Goal: Transaction & Acquisition: Purchase product/service

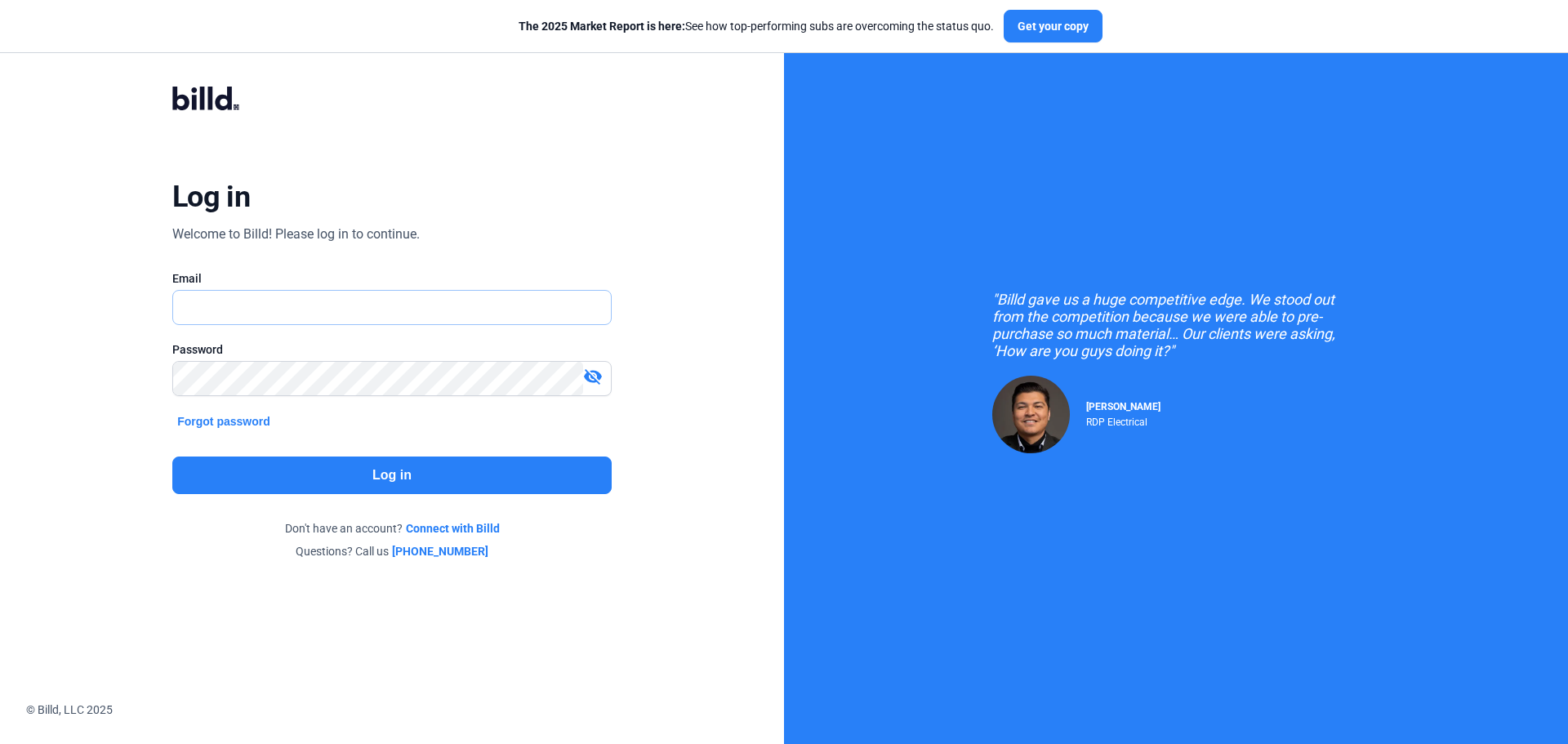
type input "[PERSON_NAME][EMAIL_ADDRESS][DOMAIN_NAME]"
click at [399, 479] on button "Log in" at bounding box center [392, 476] width 440 height 38
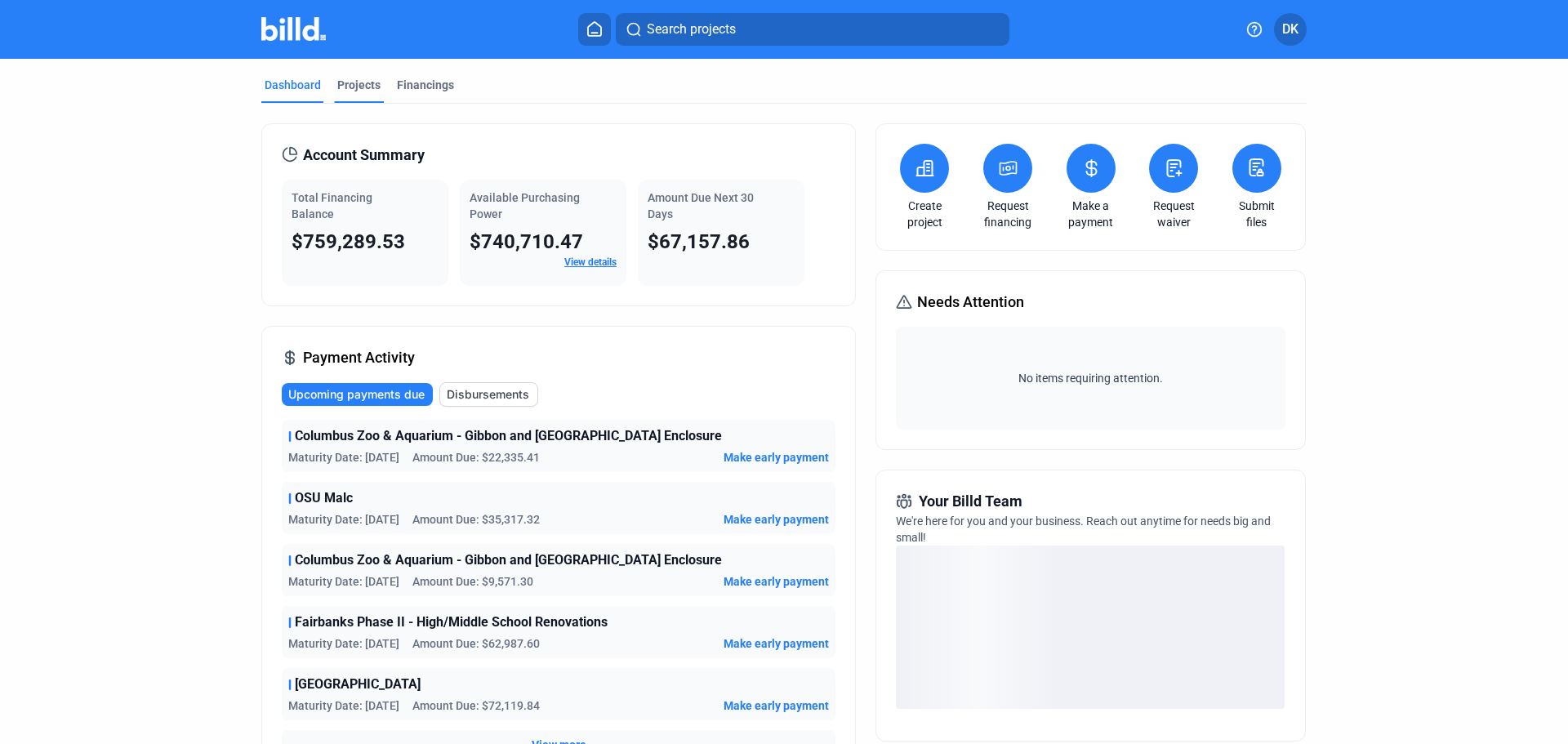
click at [360, 84] on div "Projects" at bounding box center [358, 85] width 43 height 16
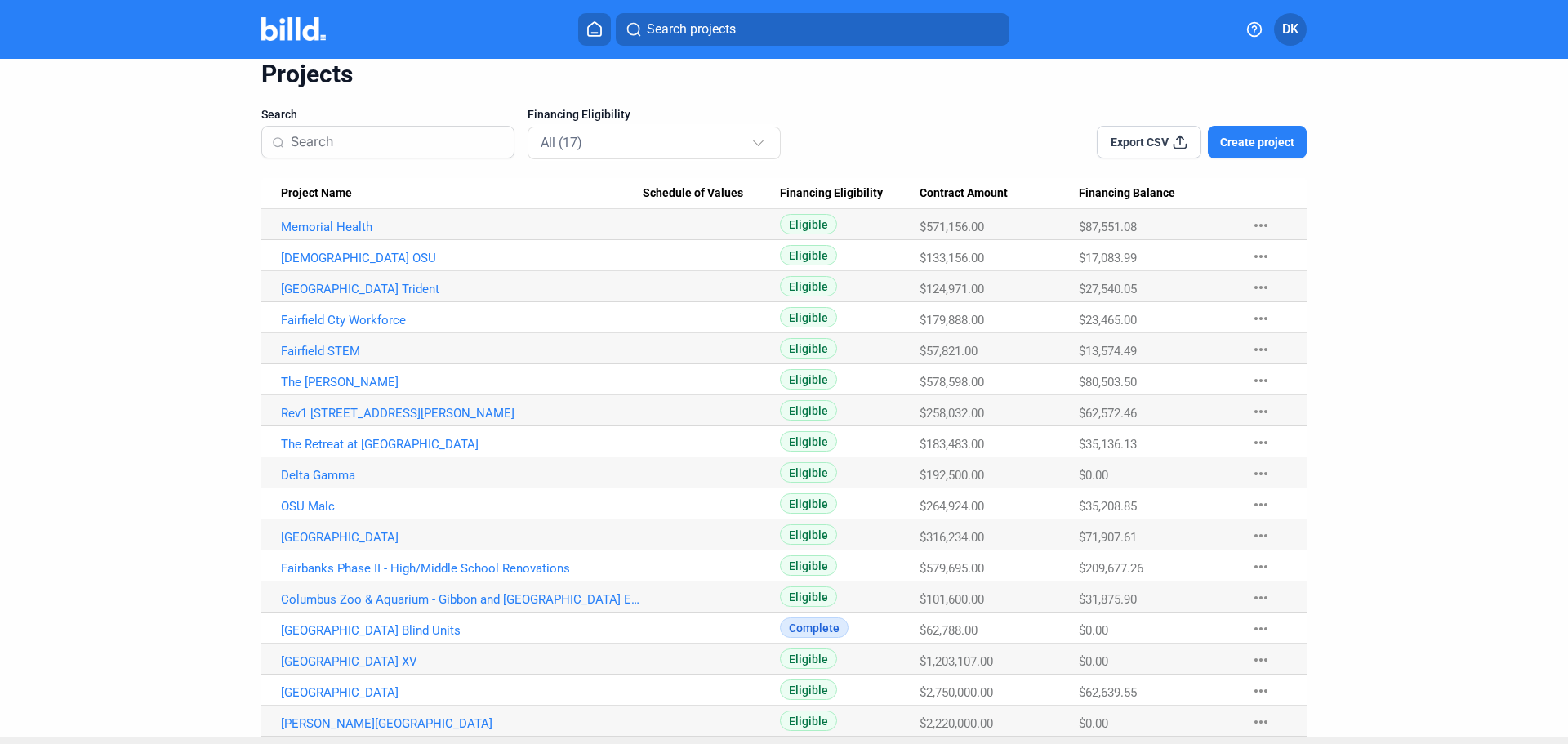
scroll to position [98, 0]
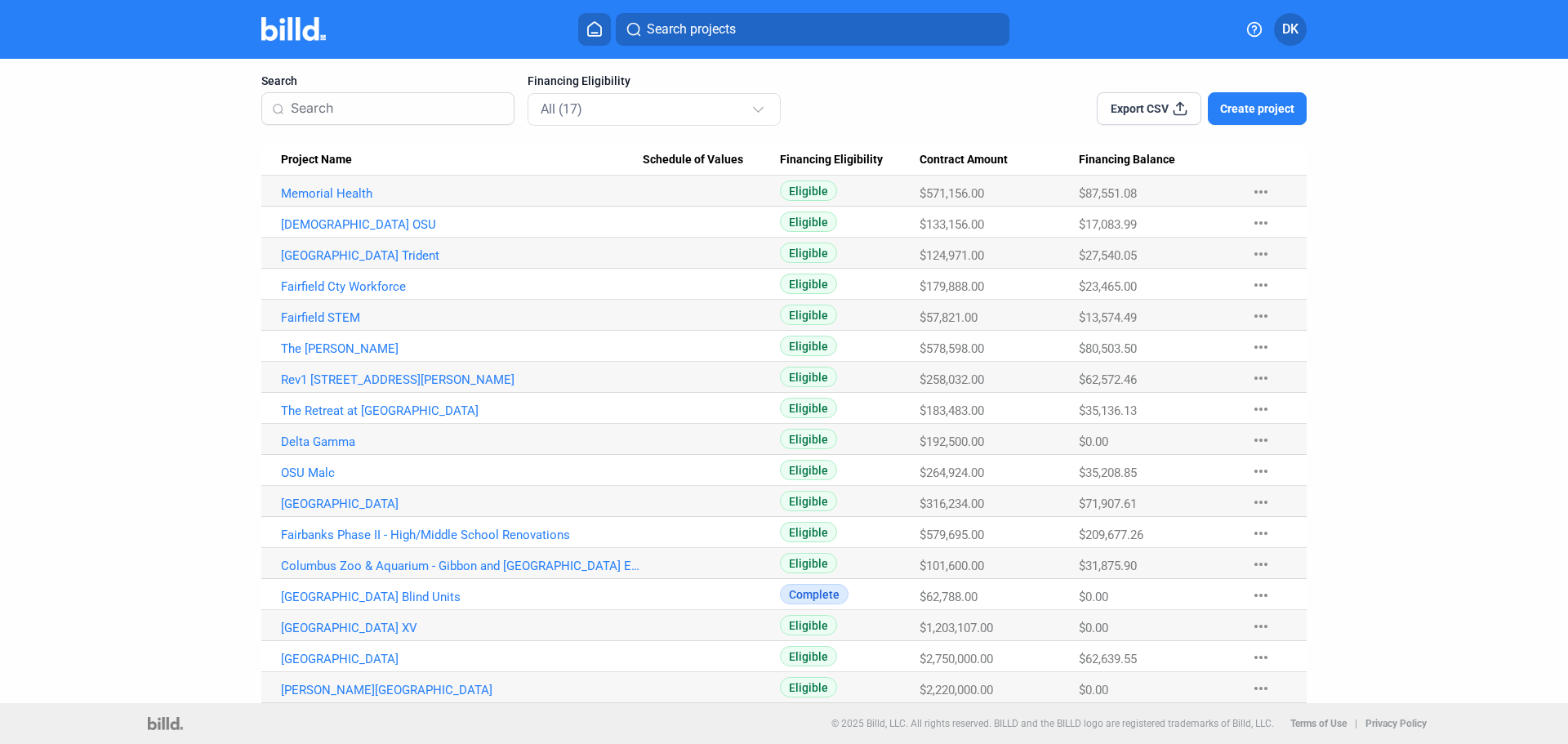
click at [315, 160] on span "Project Name" at bounding box center [317, 160] width 71 height 15
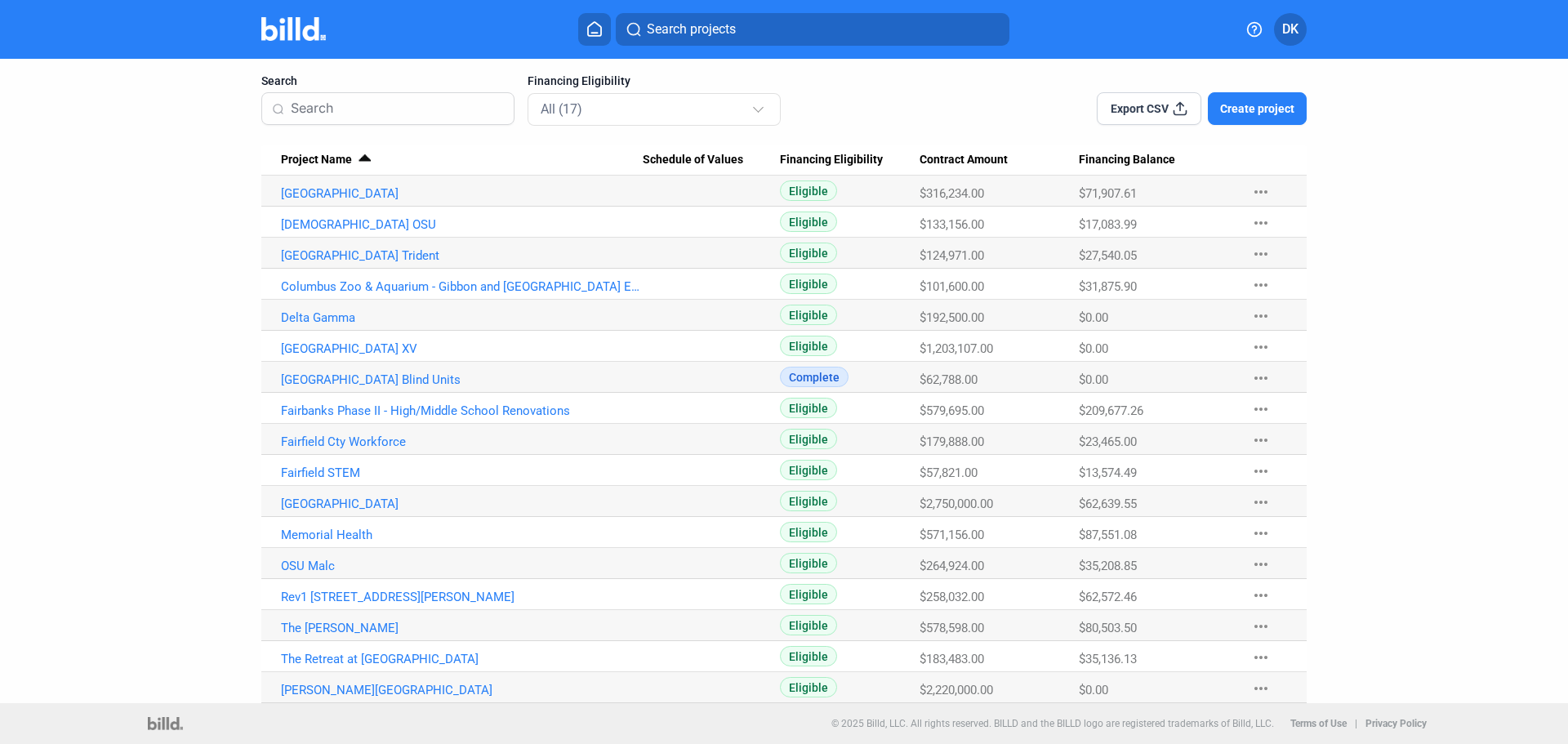
click at [1251, 103] on span "Create project" at bounding box center [1257, 108] width 75 height 16
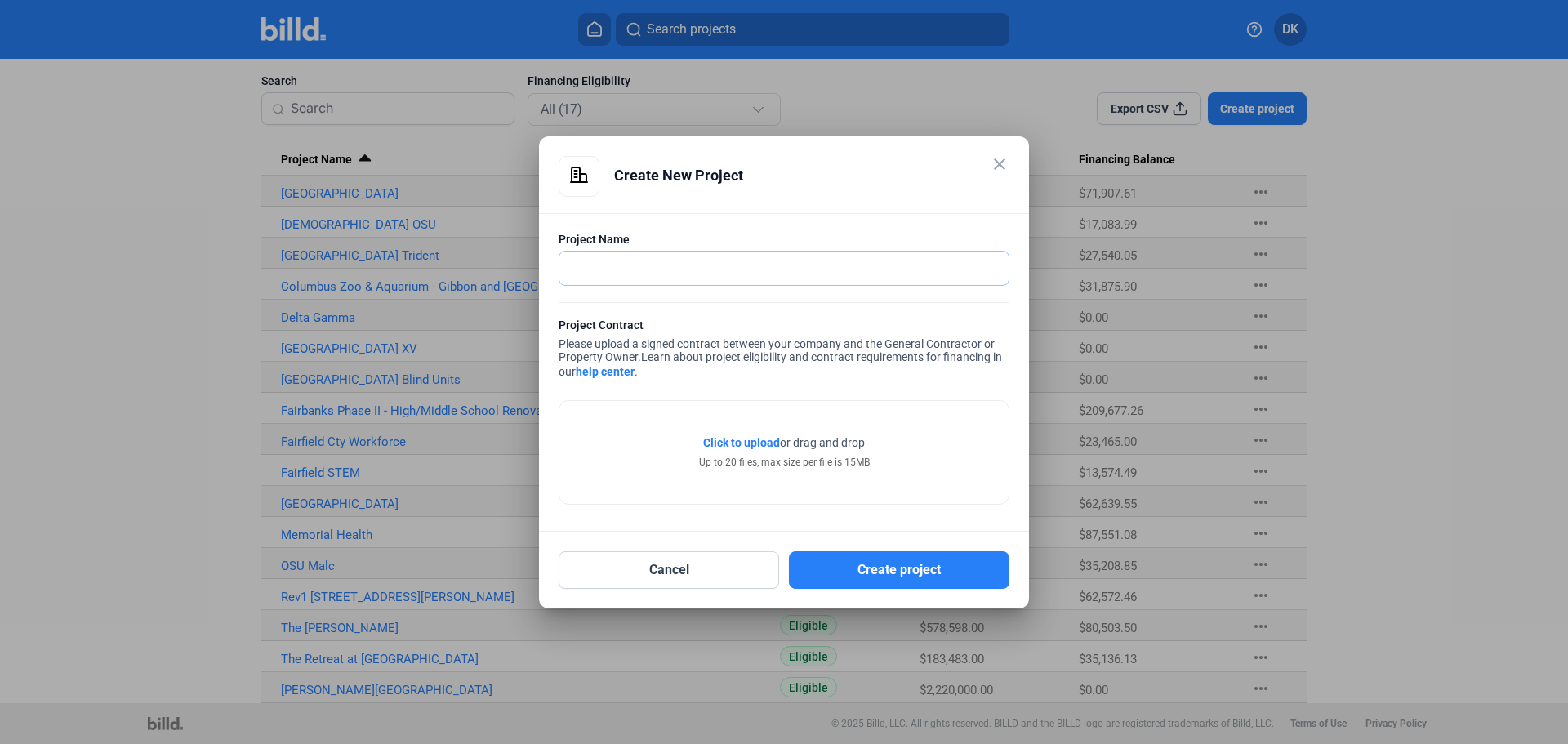
click at [673, 265] on input "text" at bounding box center [775, 268] width 431 height 34
type input "Grandview FEAPS"
click at [733, 442] on span "Click to upload" at bounding box center [741, 443] width 77 height 13
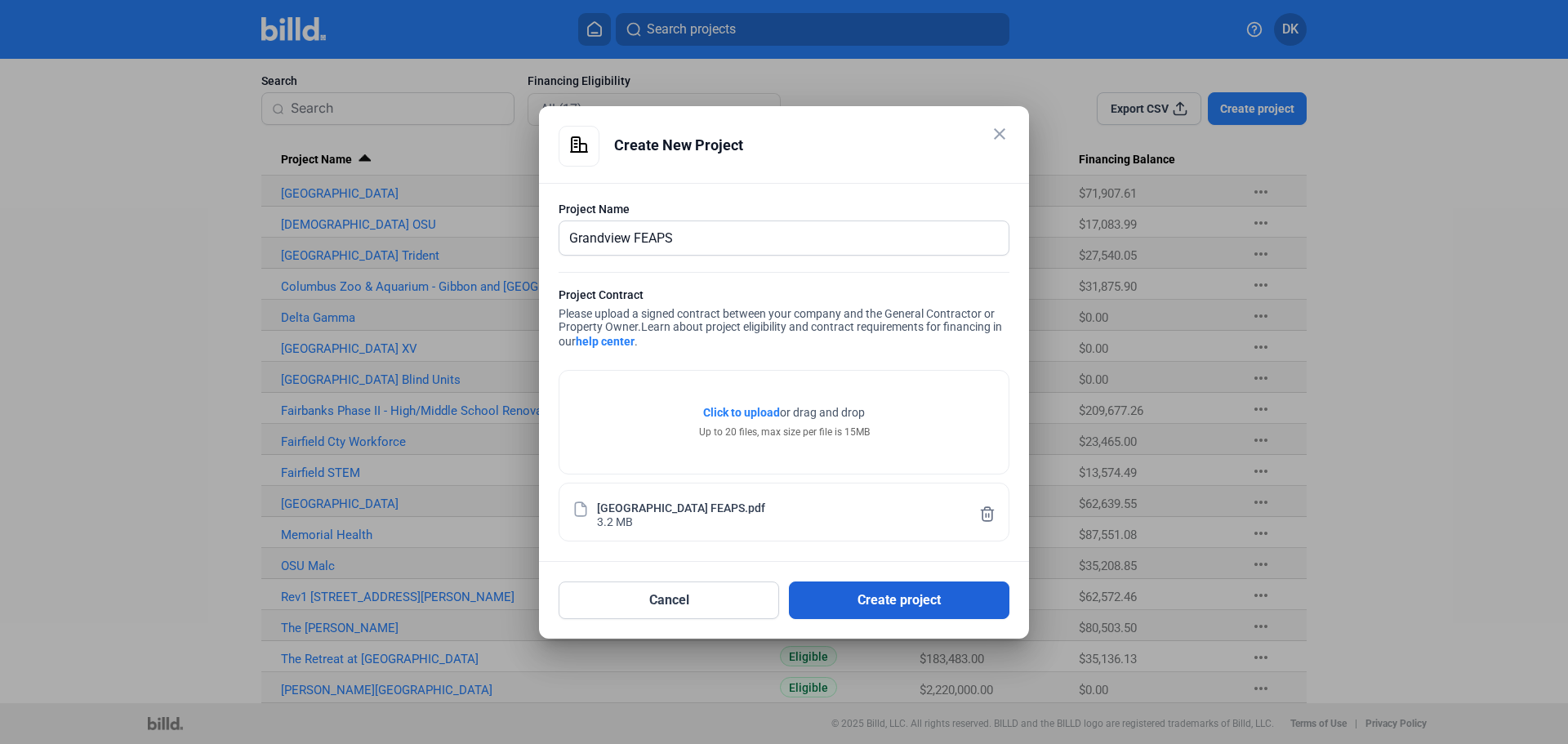
click at [918, 609] on button "Create project" at bounding box center [899, 600] width 221 height 38
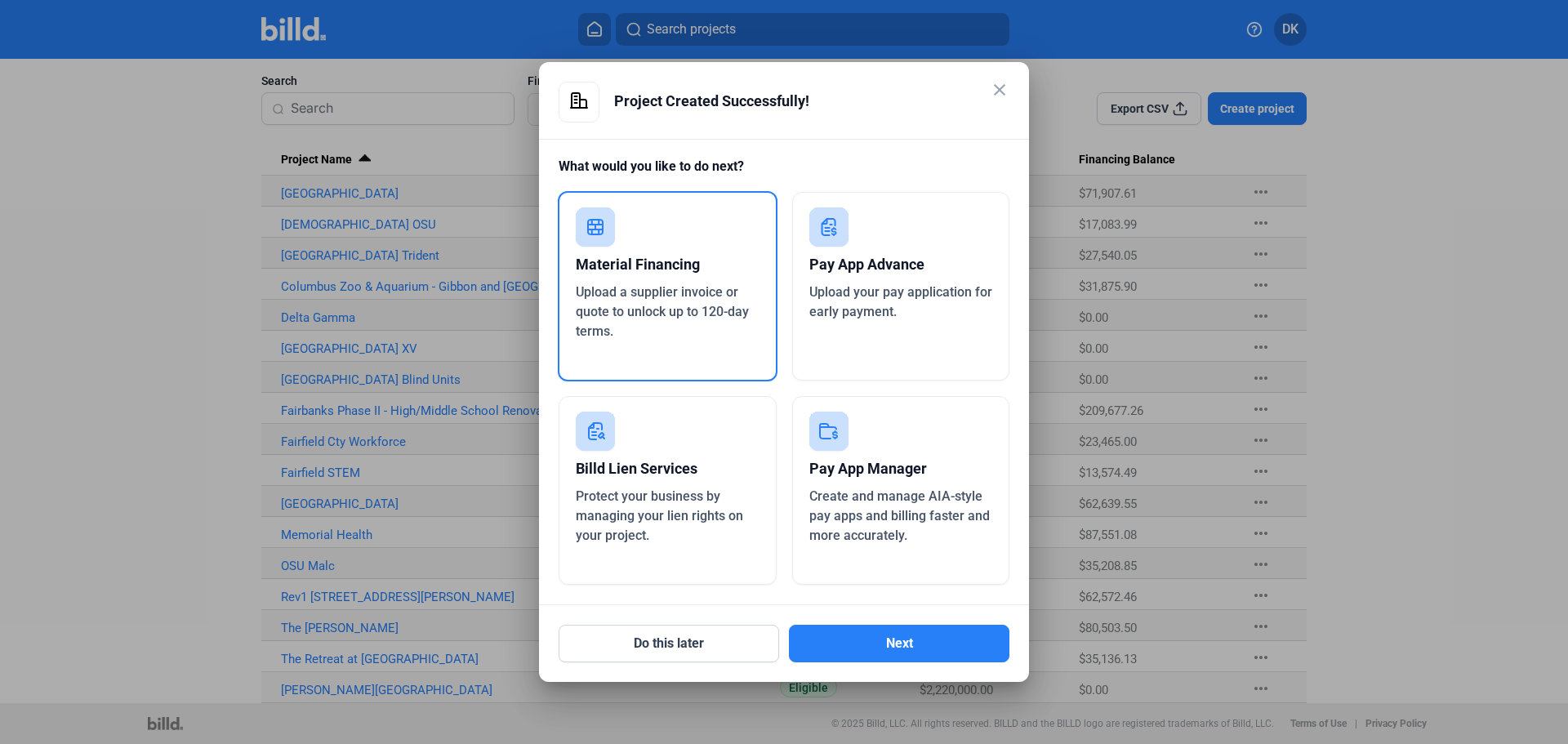
click at [683, 255] on div "Material Financing" at bounding box center [668, 265] width 184 height 36
click at [888, 656] on button "Next" at bounding box center [899, 644] width 221 height 38
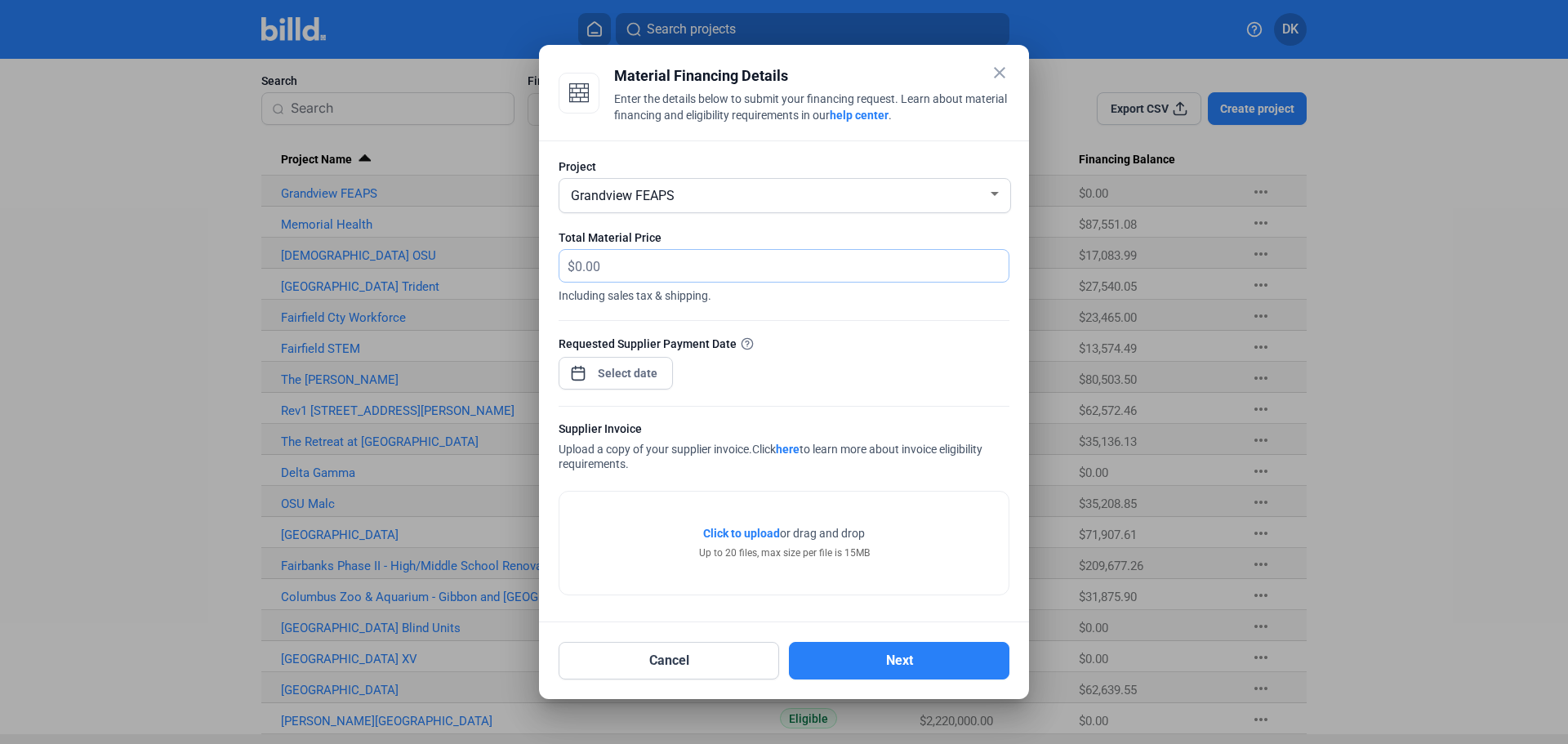
drag, startPoint x: 629, startPoint y: 264, endPoint x: 528, endPoint y: 266, distance: 101.0
click at [525, 264] on div "close Material Financing Details Enter the details below to submit your financi…" at bounding box center [784, 372] width 1568 height 744
type input "43,556.13"
click at [626, 374] on div "close Material Financing Details Enter the details below to submit your financi…" at bounding box center [784, 372] width 1568 height 744
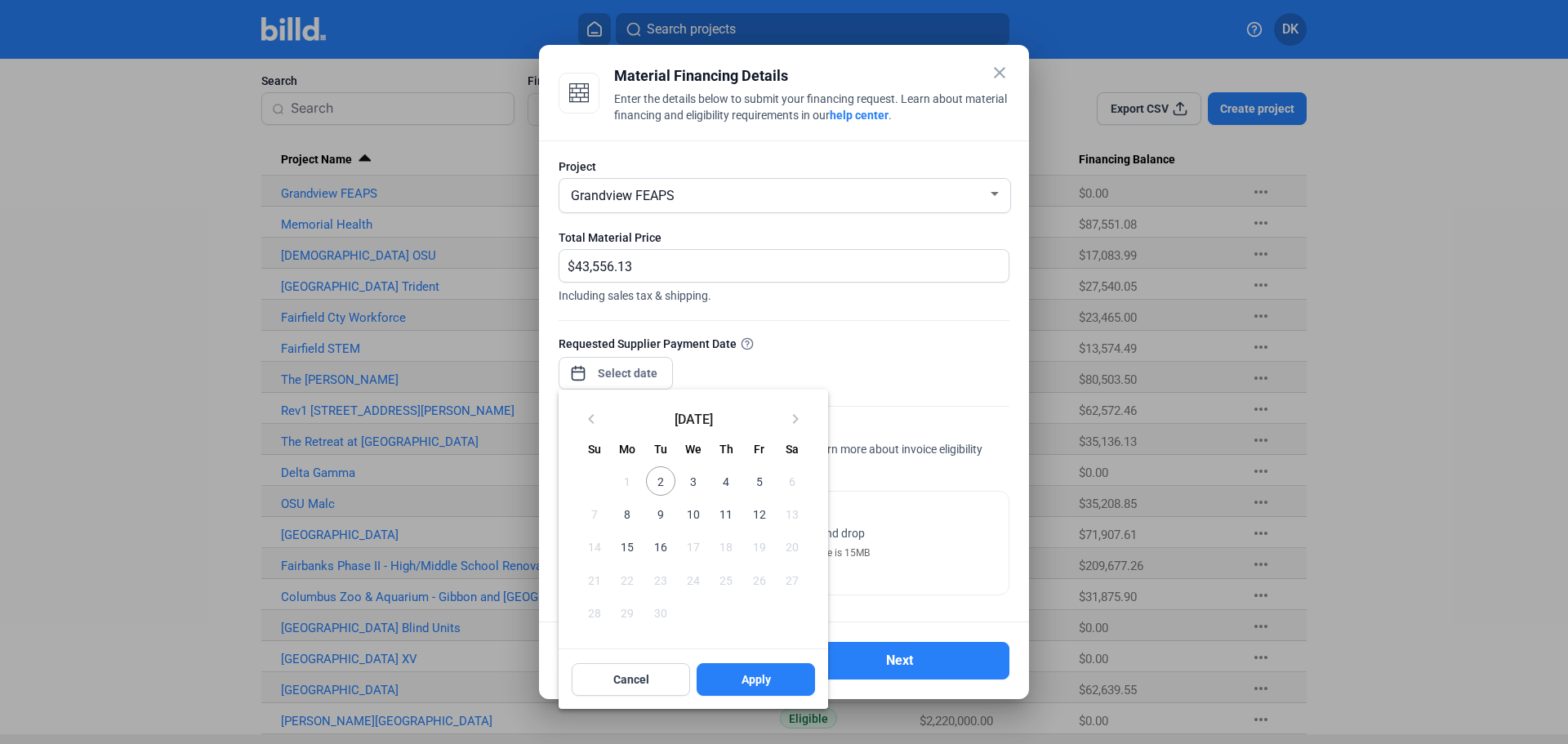
click at [726, 510] on span "11" at bounding box center [726, 513] width 30 height 30
click at [768, 673] on span "Apply" at bounding box center [756, 680] width 30 height 16
type input "[DATE]"
click at [729, 519] on span "11" at bounding box center [726, 513] width 30 height 30
click at [944, 522] on div at bounding box center [784, 372] width 1568 height 744
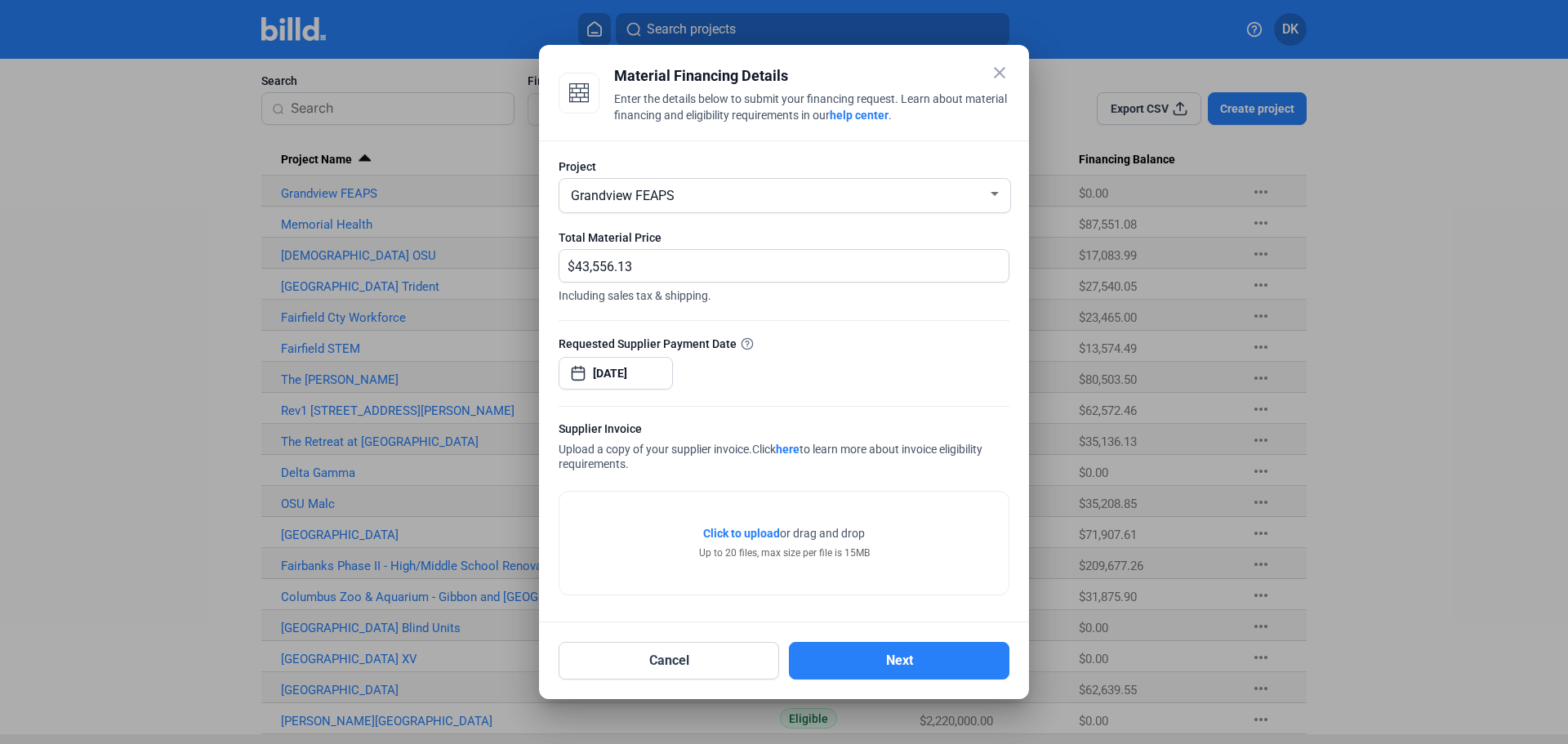
click at [965, 345] on div "Requested Supplier Payment Date" at bounding box center [784, 343] width 451 height 17
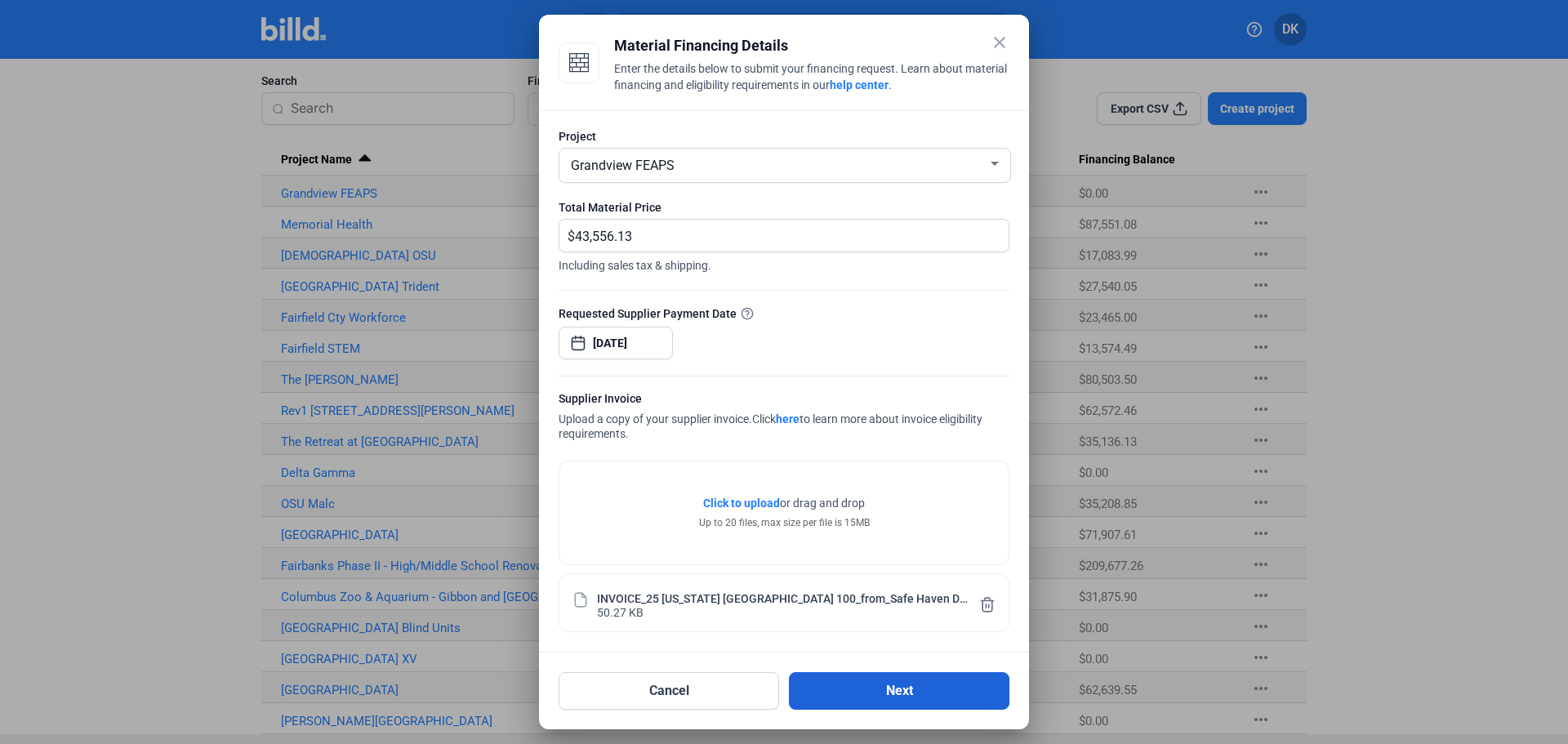
click at [905, 701] on button "Next" at bounding box center [899, 692] width 221 height 38
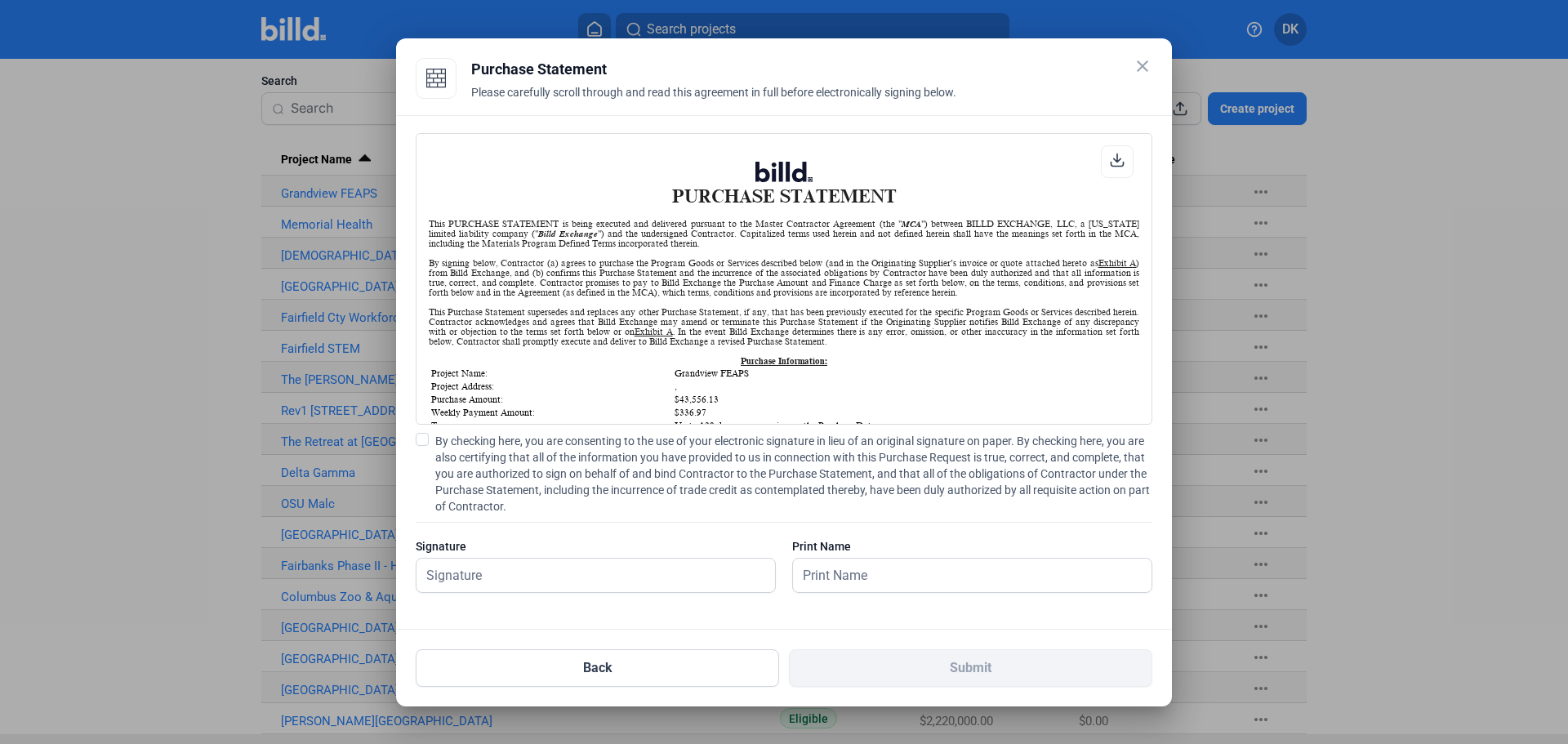
scroll to position [272, 0]
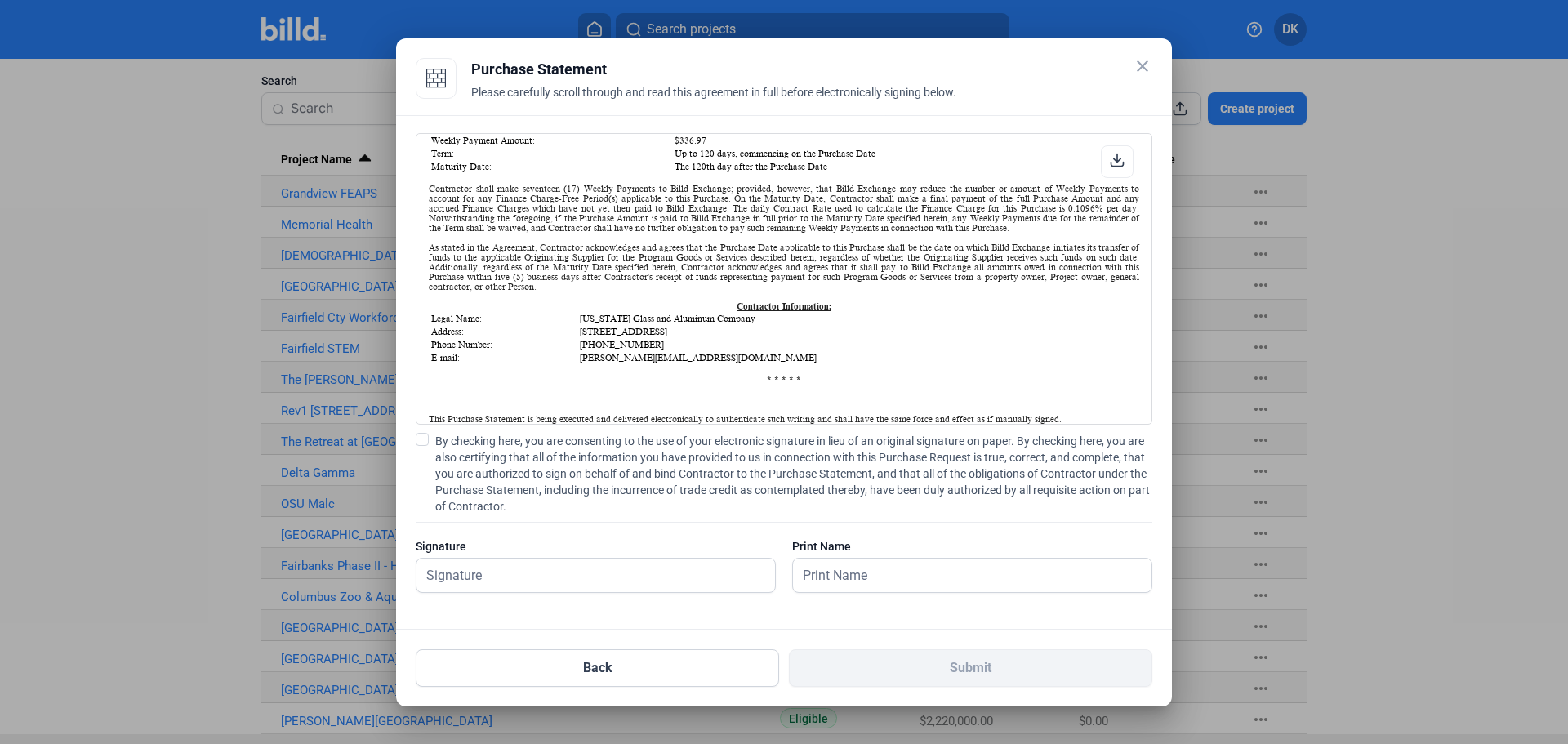
click at [426, 441] on span at bounding box center [422, 440] width 13 height 13
click at [0, 0] on input "By checking here, you are consenting to the use of your electronic signature in…" at bounding box center [0, 0] width 0 height 0
click at [610, 585] on input "text" at bounding box center [586, 575] width 340 height 34
type input "[PERSON_NAME]"
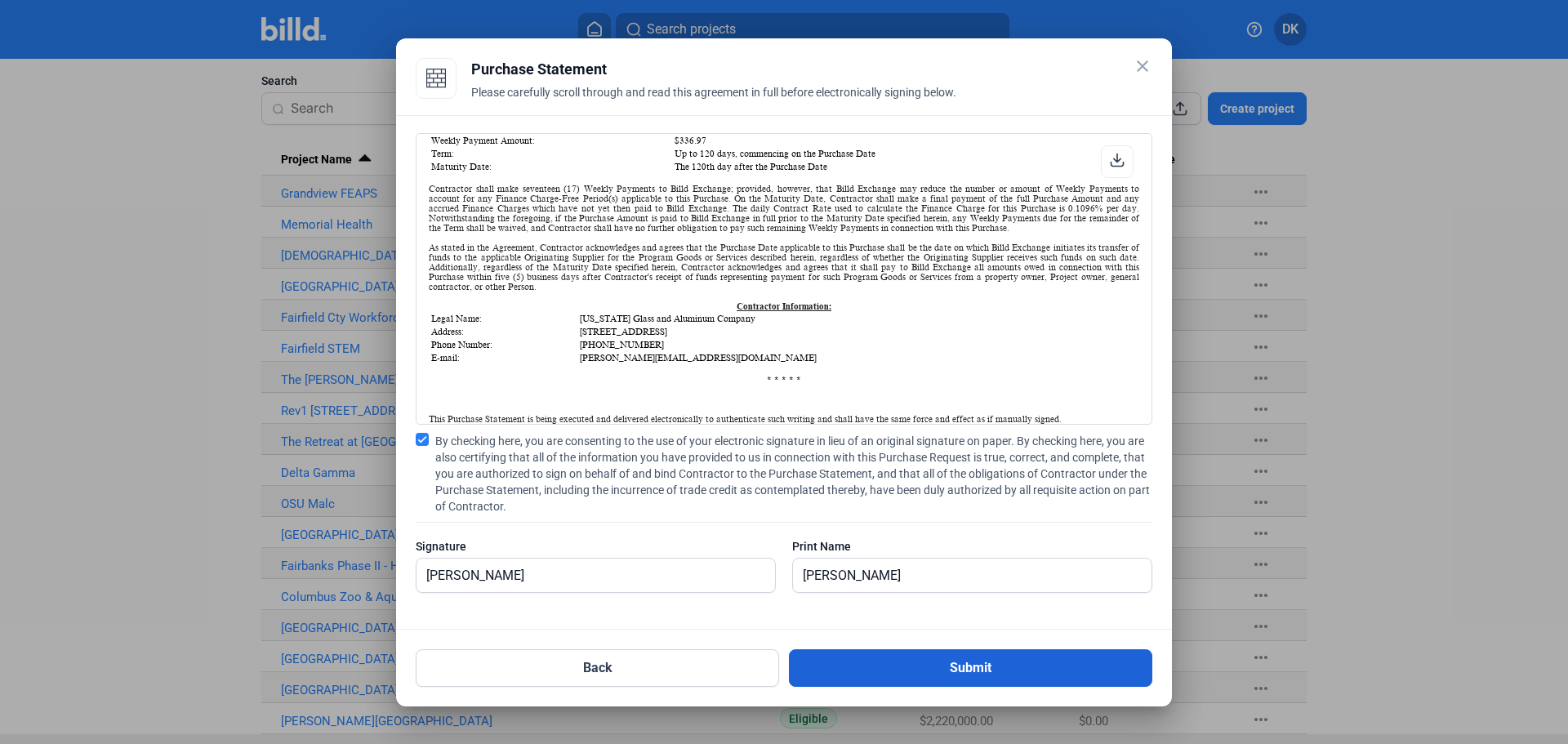
click at [978, 677] on button "Submit" at bounding box center [970, 669] width 363 height 38
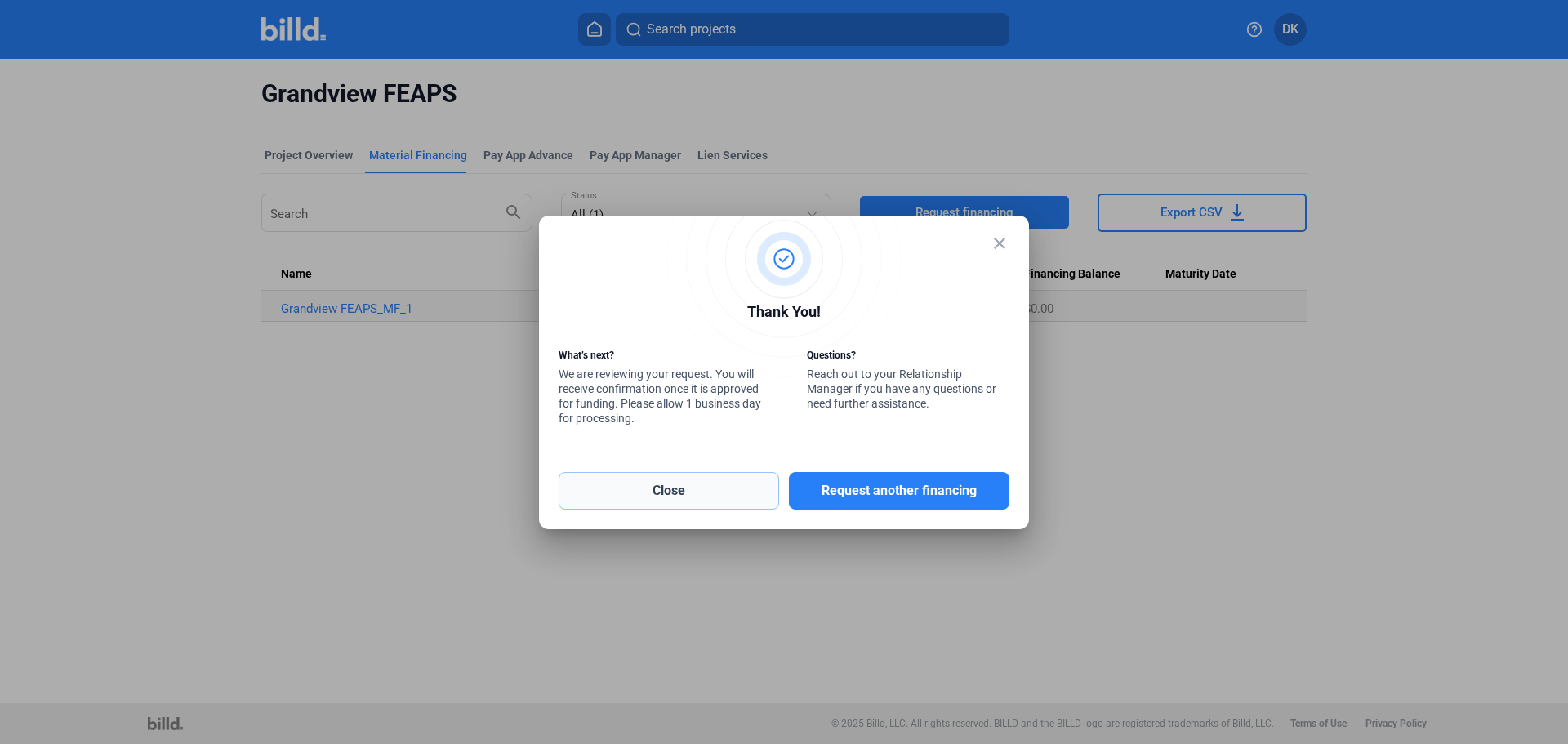
click at [635, 491] on button "Close" at bounding box center [668, 491] width 221 height 38
